Goal: Task Accomplishment & Management: Use online tool/utility

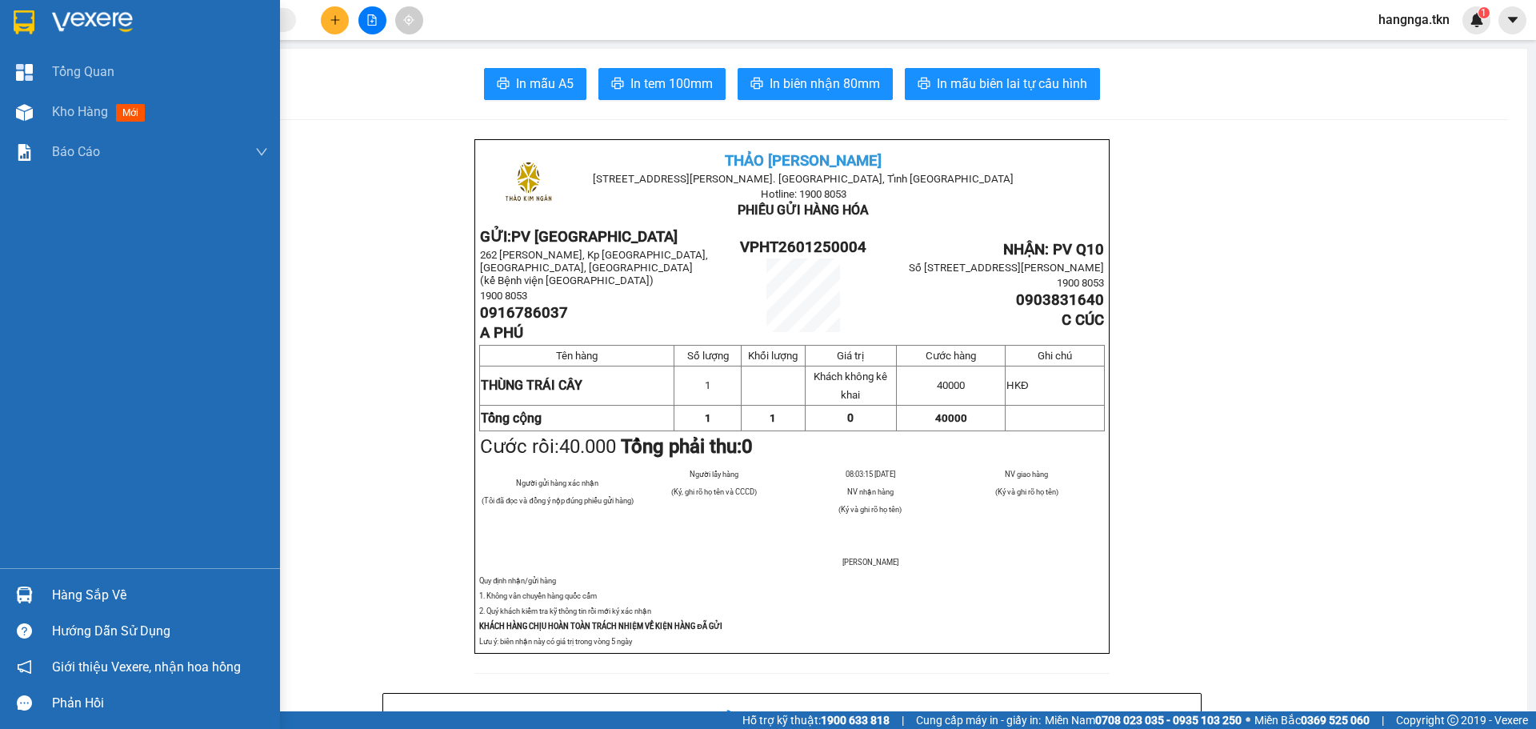
click at [71, 14] on img at bounding box center [92, 22] width 81 height 24
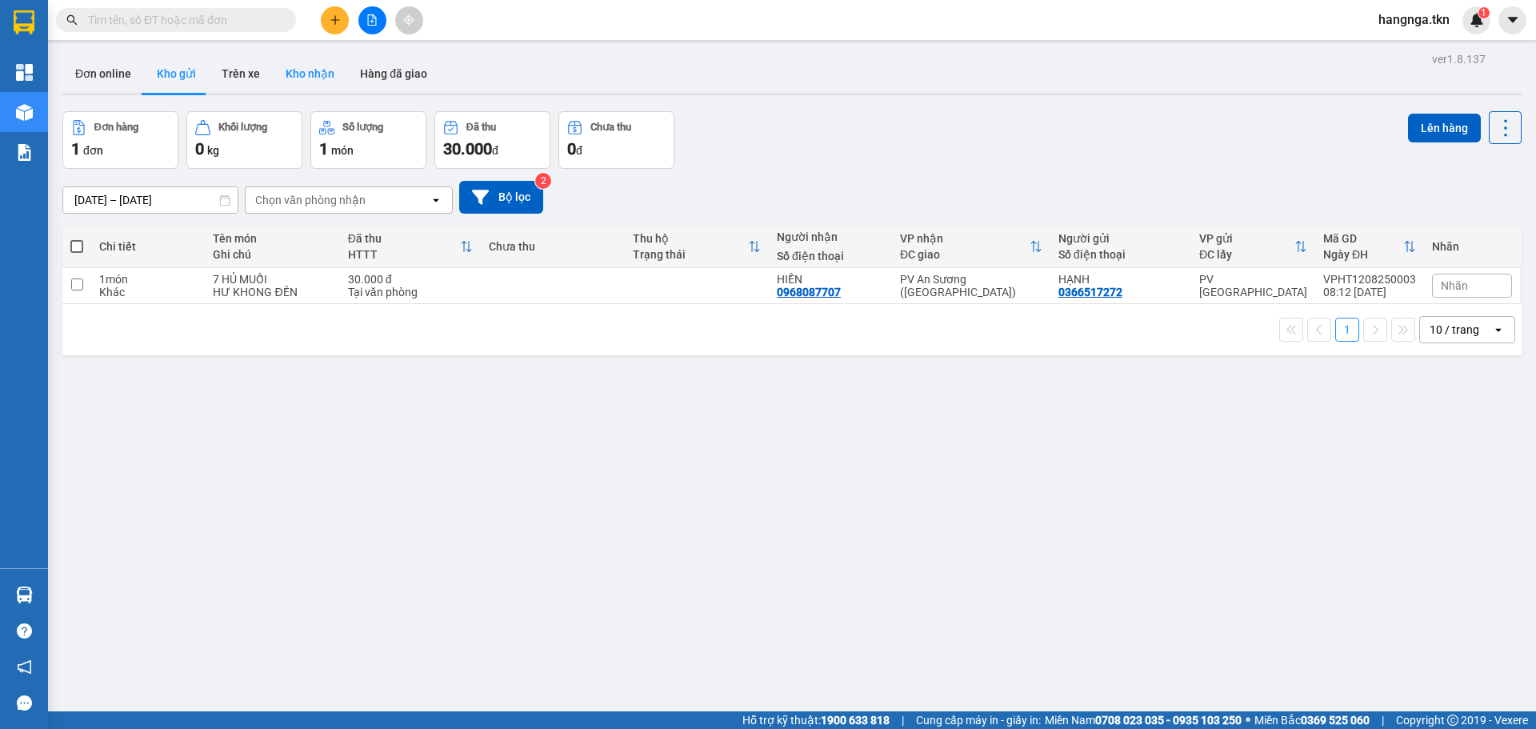
click at [301, 73] on button "Kho nhận" at bounding box center [310, 73] width 74 height 38
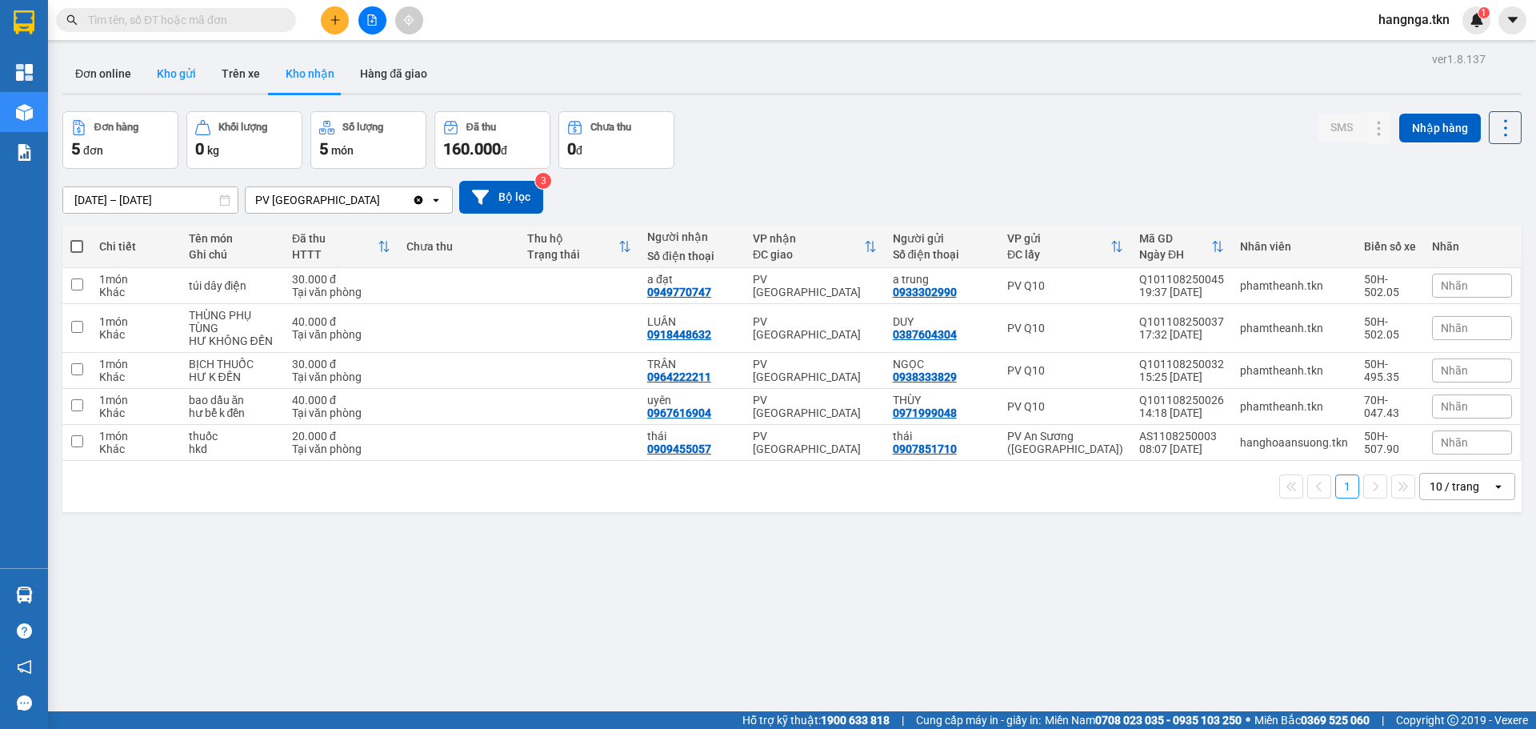
click at [170, 78] on button "Kho gửi" at bounding box center [176, 73] width 65 height 38
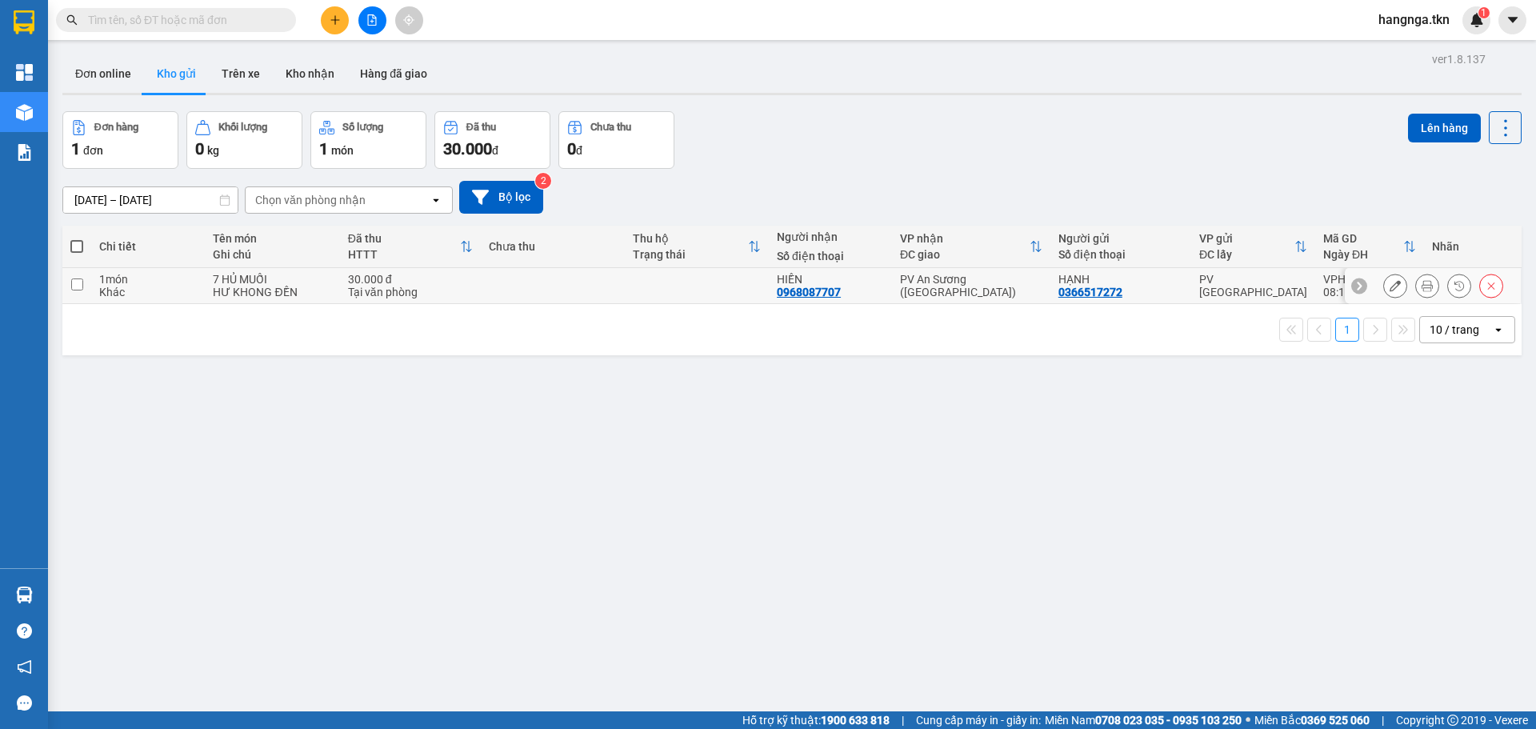
click at [276, 291] on div "HƯ KHONG ĐỀN" at bounding box center [272, 292] width 118 height 13
checkbox input "true"
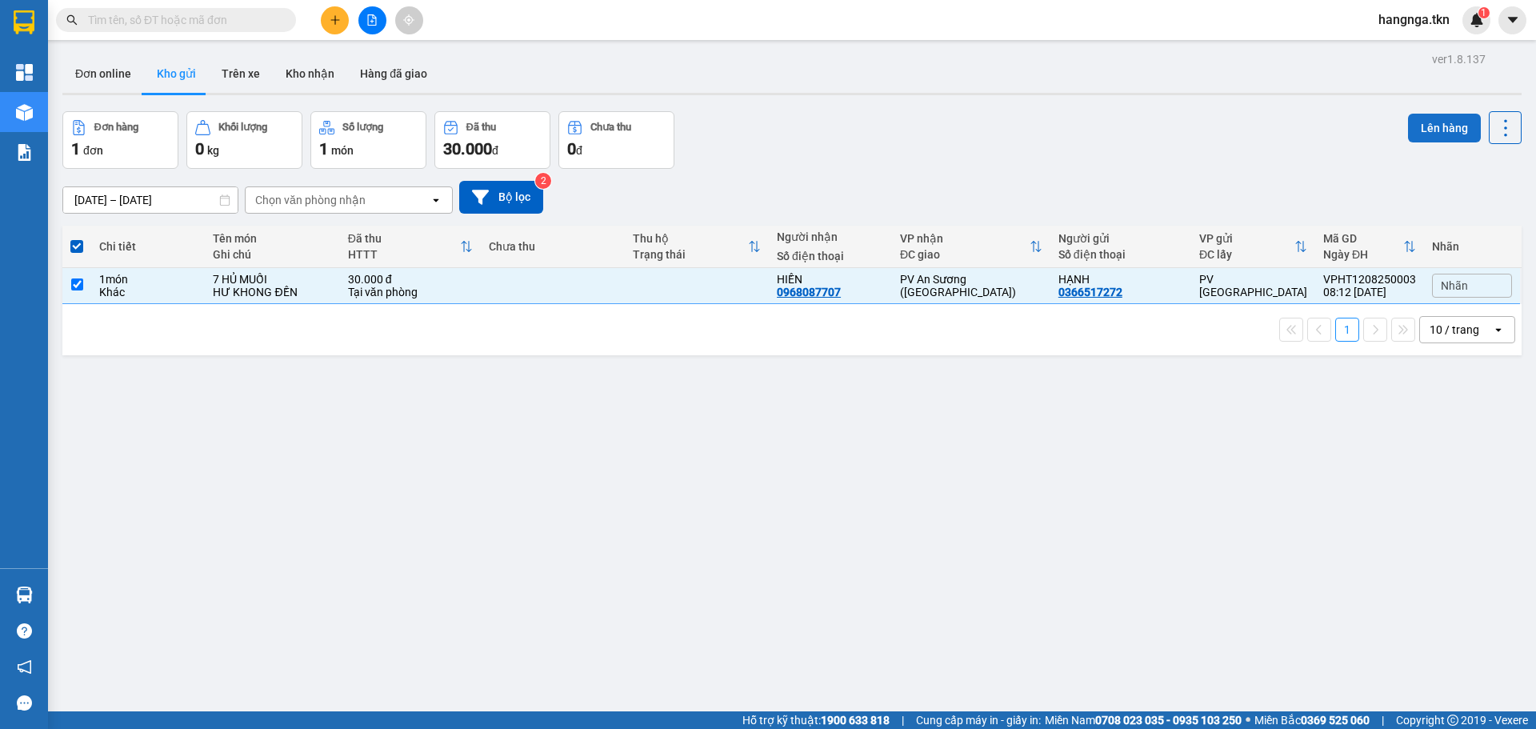
click at [1410, 138] on button "Lên hàng" at bounding box center [1444, 128] width 73 height 29
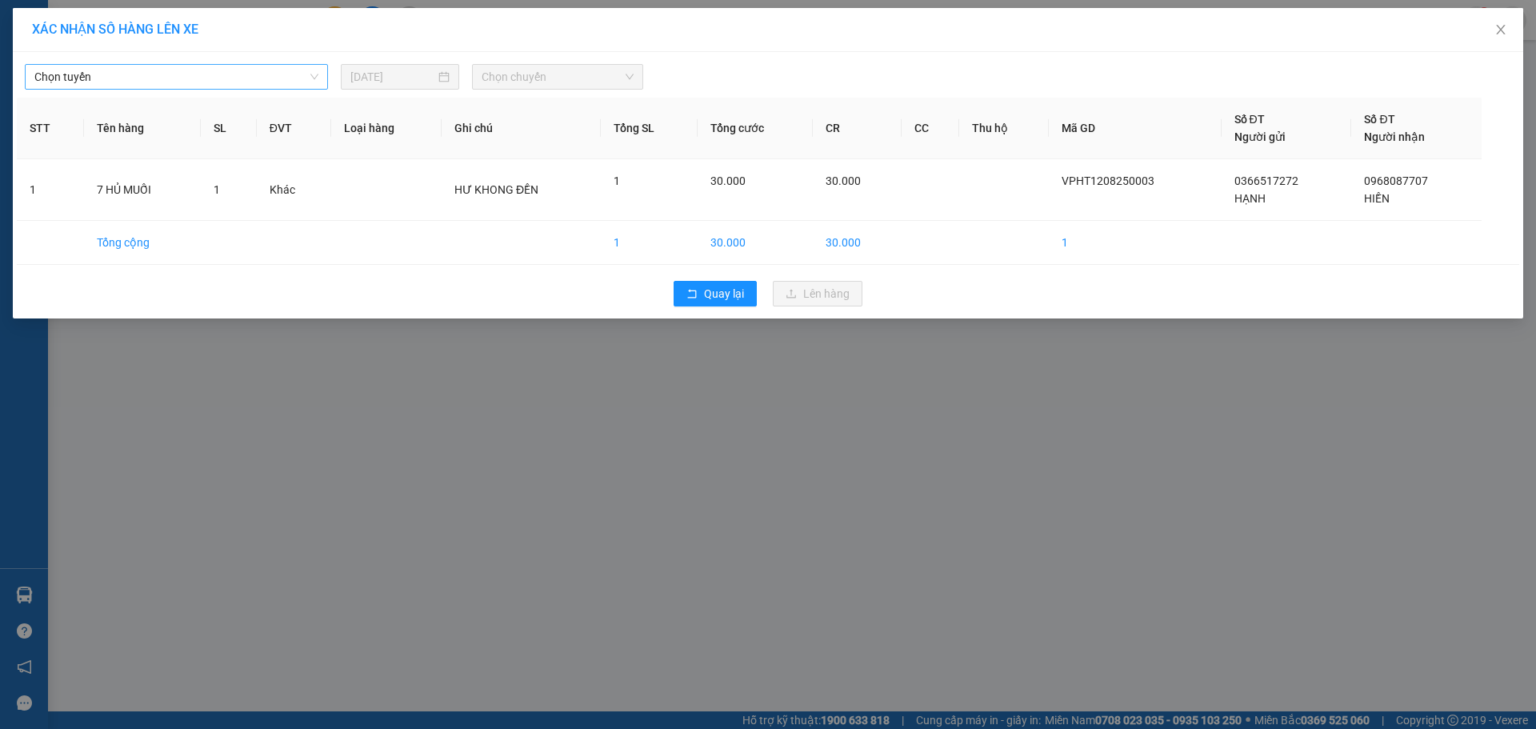
click at [243, 74] on span "Chọn tuyến" at bounding box center [176, 77] width 284 height 24
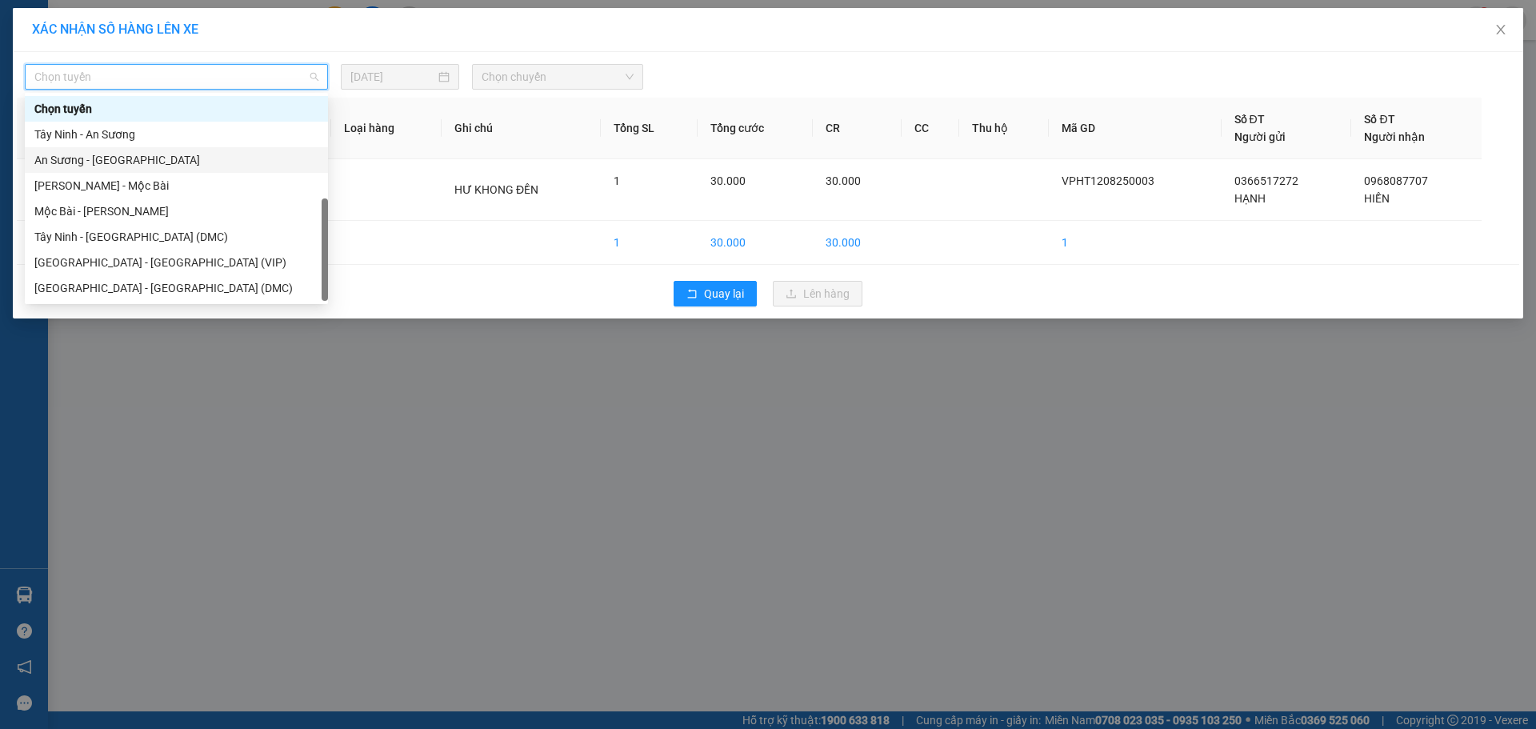
scroll to position [26, 0]
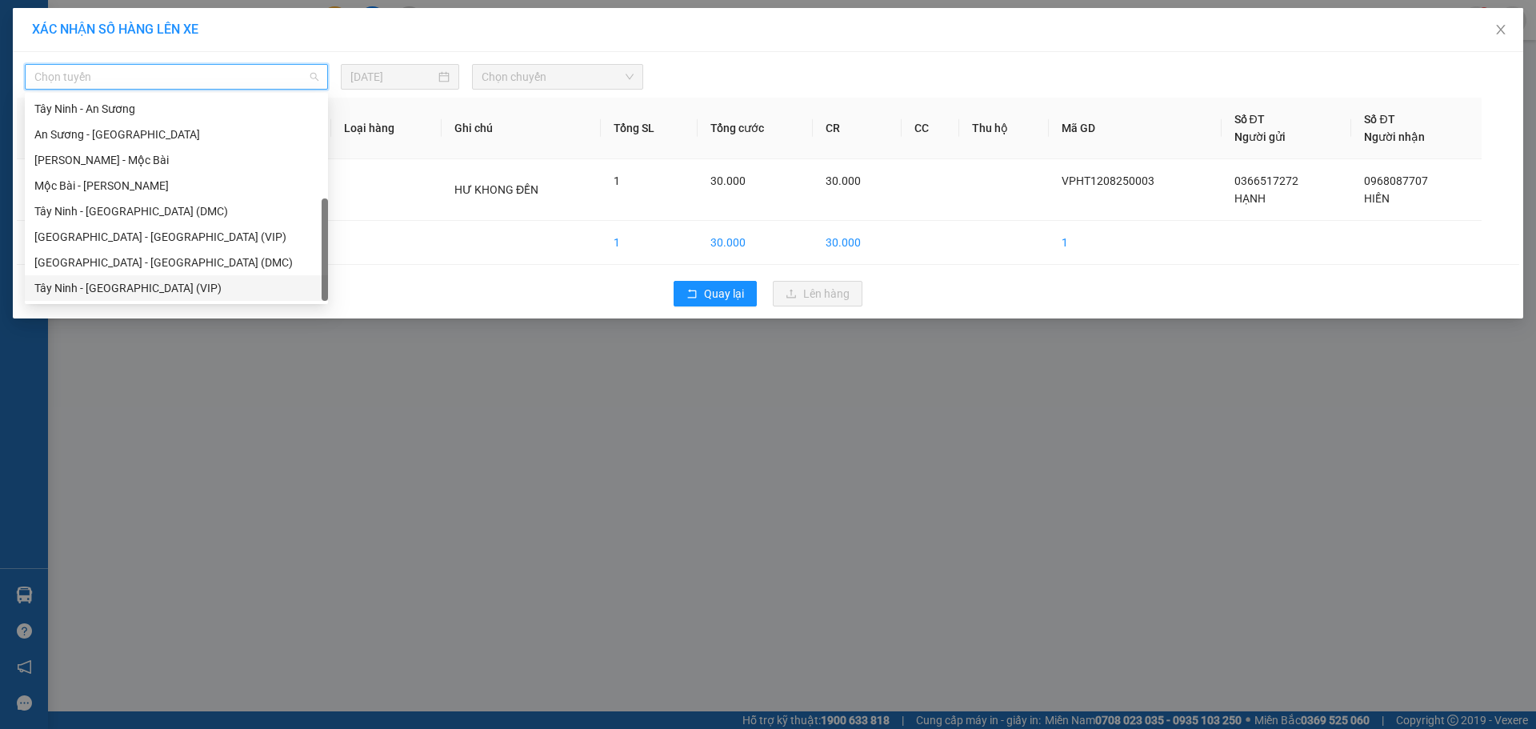
click at [106, 285] on div "Tây Ninh - [GEOGRAPHIC_DATA] (VIP)" at bounding box center [176, 288] width 284 height 18
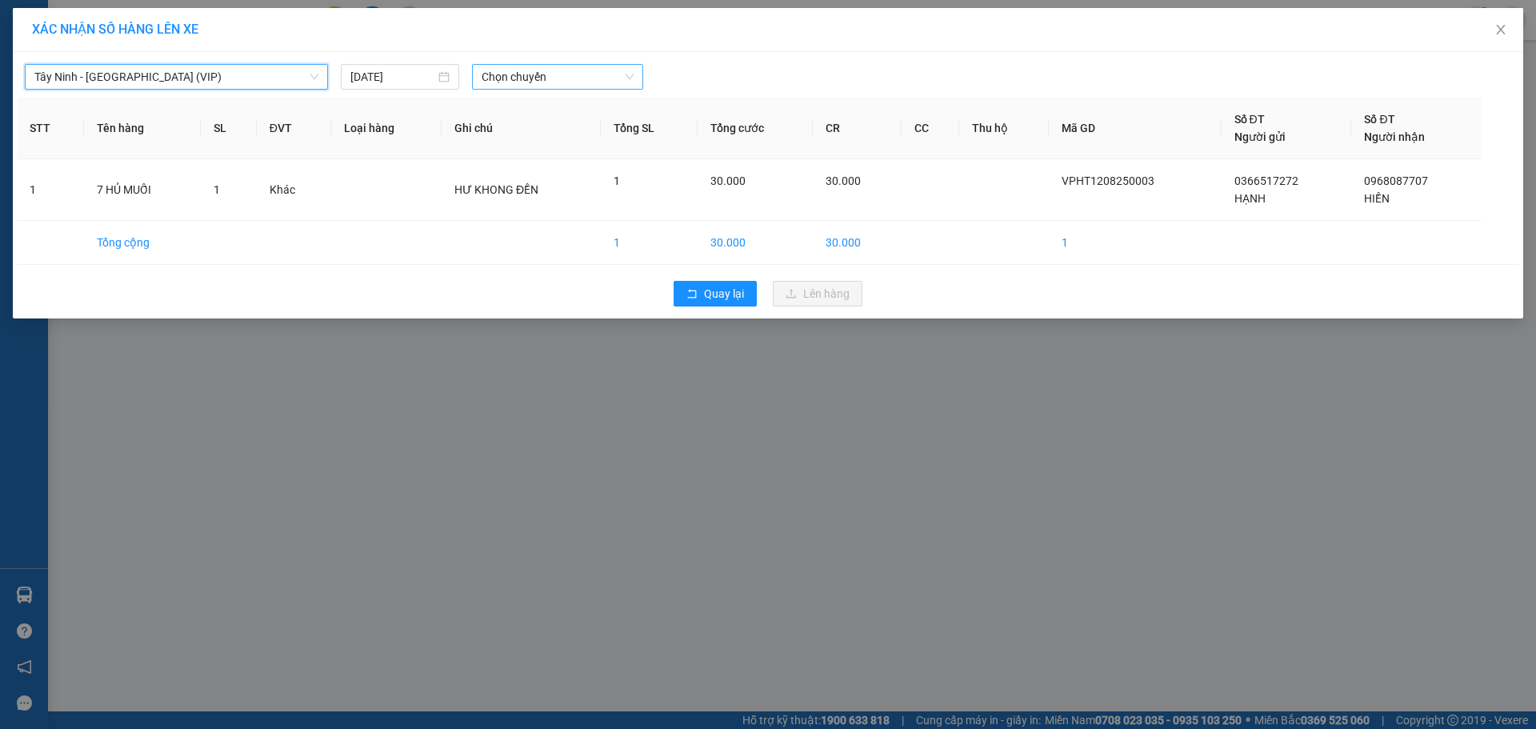
click at [507, 75] on span "Chọn chuyến" at bounding box center [558, 77] width 152 height 24
type input "6676"
click at [545, 108] on div "08:20 - 50H-266.76" at bounding box center [544, 109] width 125 height 18
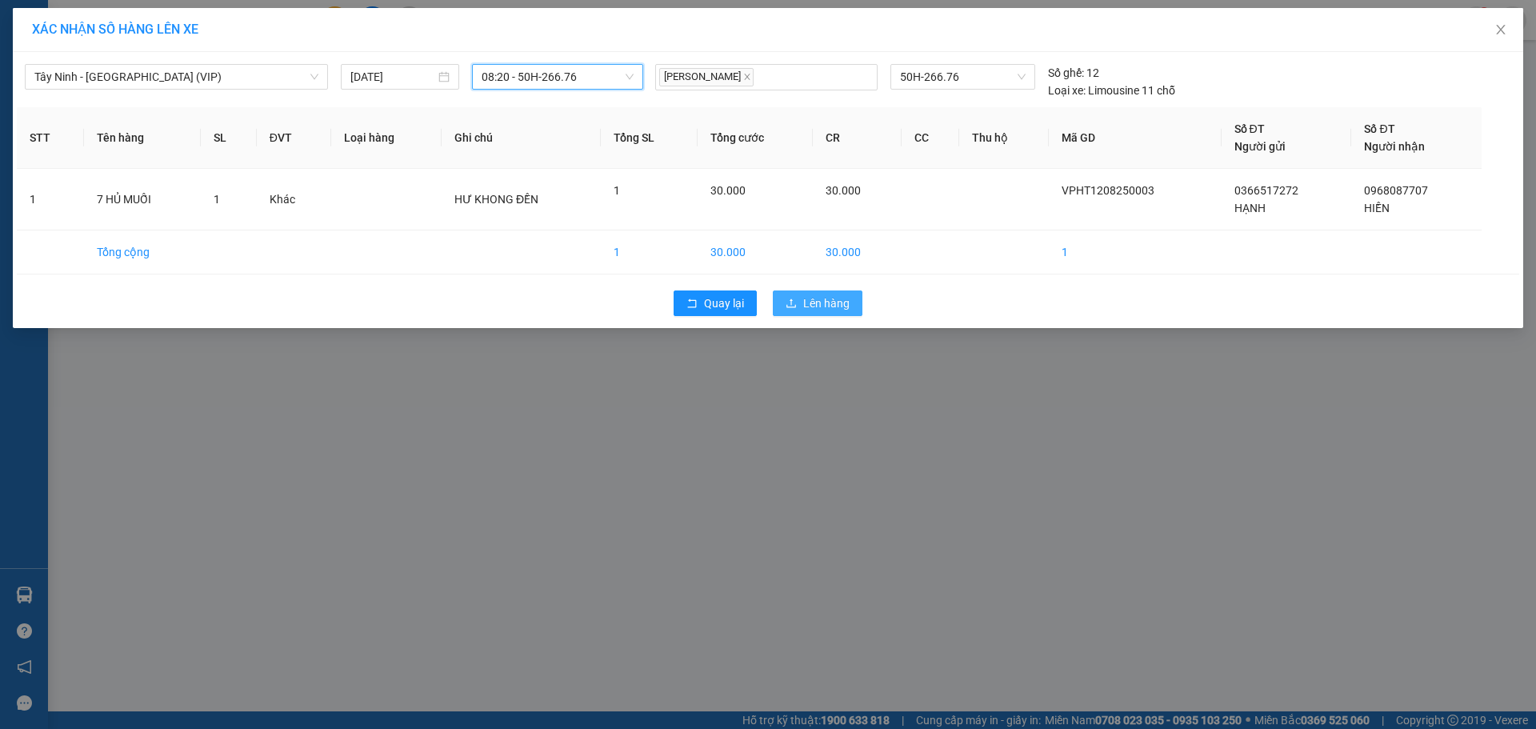
click at [819, 297] on span "Lên hàng" at bounding box center [826, 303] width 46 height 18
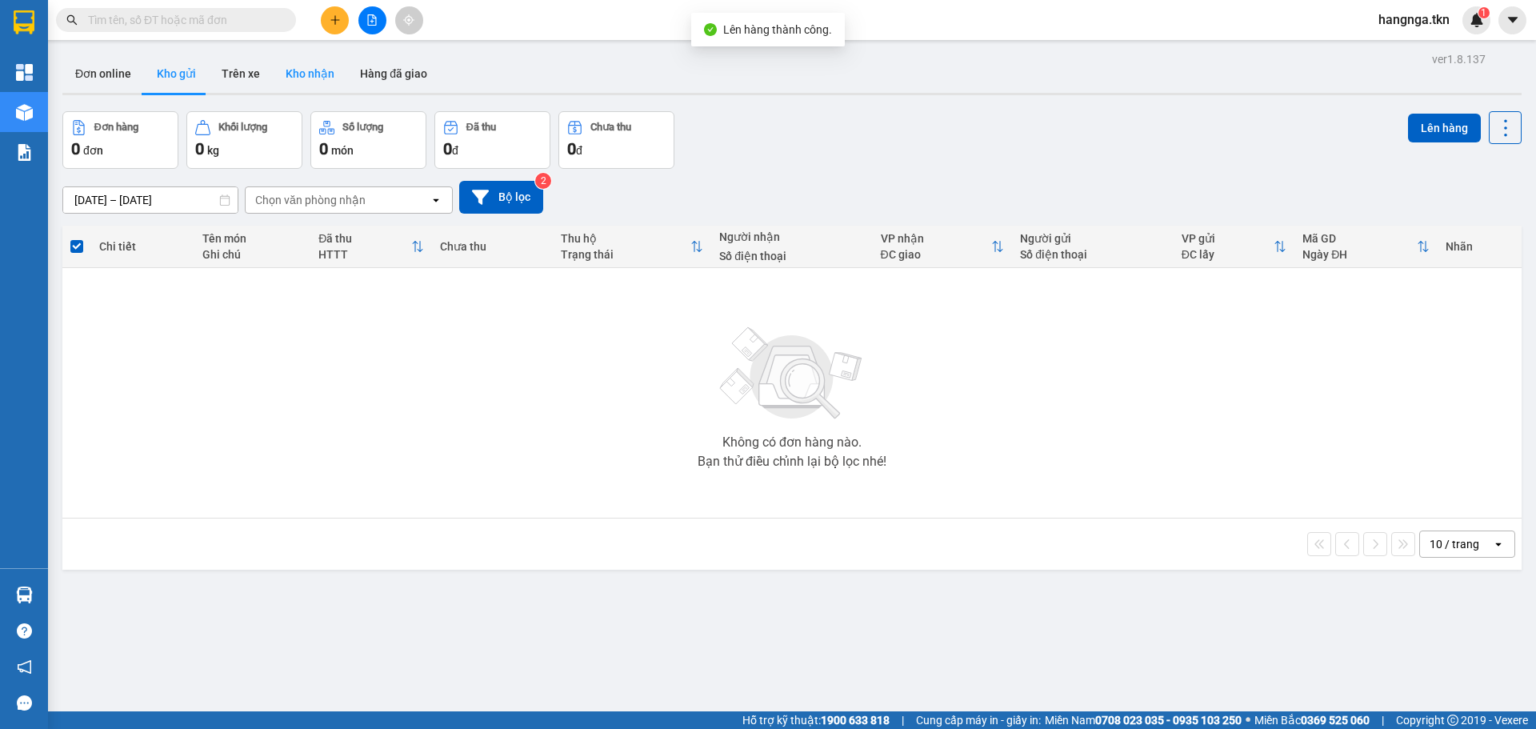
click at [306, 77] on button "Kho nhận" at bounding box center [310, 73] width 74 height 38
